Goal: Check status: Check status

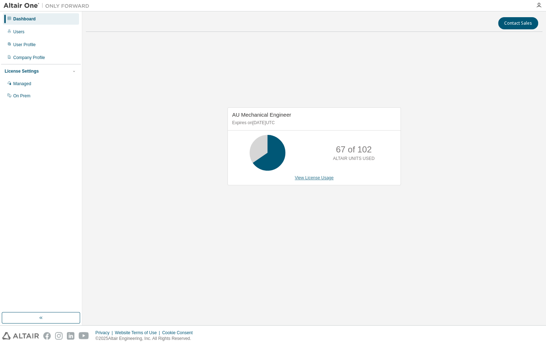
click at [315, 177] on link "View License Usage" at bounding box center [314, 177] width 39 height 5
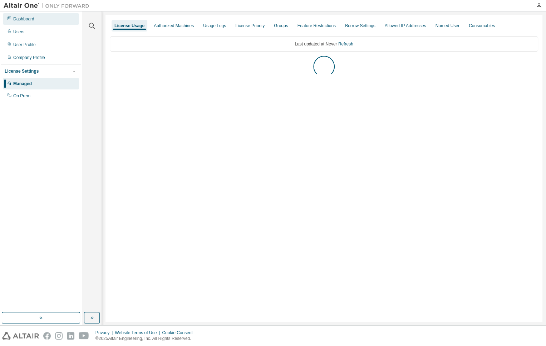
click at [20, 20] on div "Dashboard" at bounding box center [23, 19] width 21 height 6
